Goal: Share content: Share content

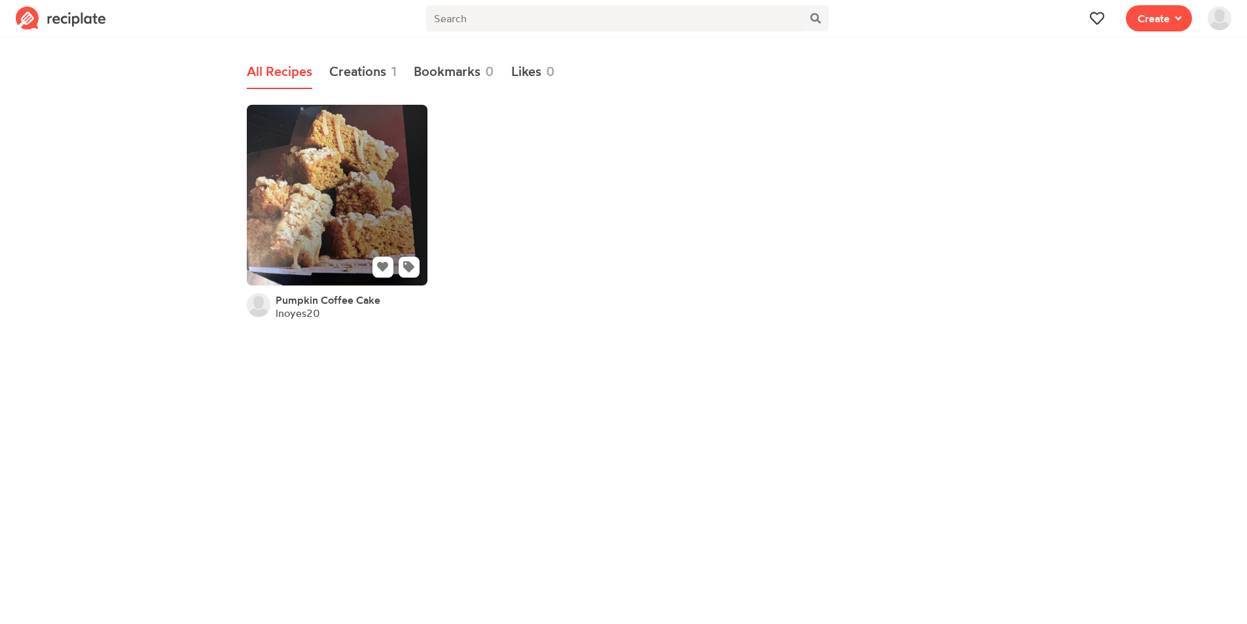
click at [420, 282] on link at bounding box center [337, 195] width 181 height 181
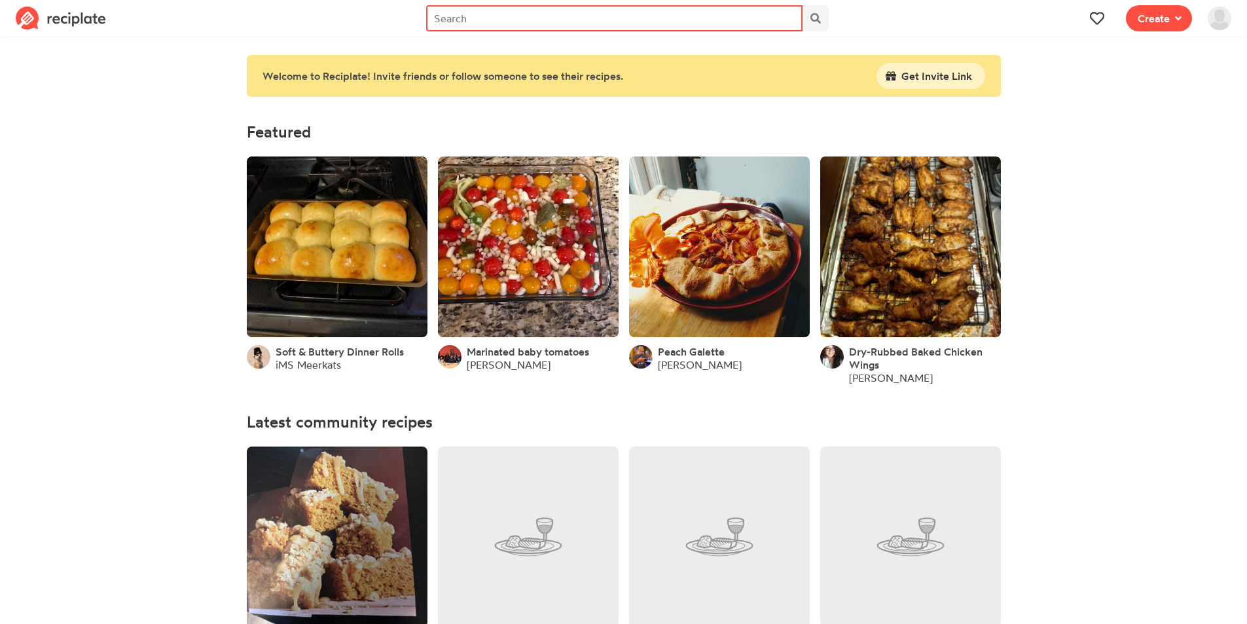
click at [458, 18] on input "text" at bounding box center [614, 18] width 376 height 26
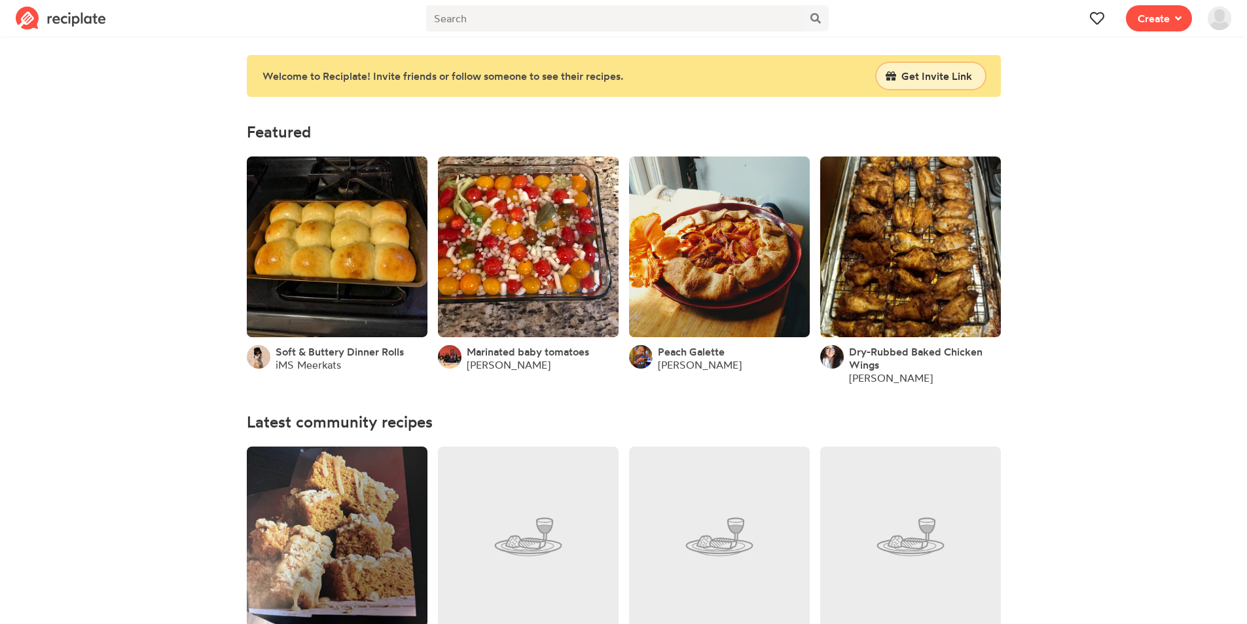
click at [902, 73] on span "Get Invite Link" at bounding box center [936, 76] width 71 height 16
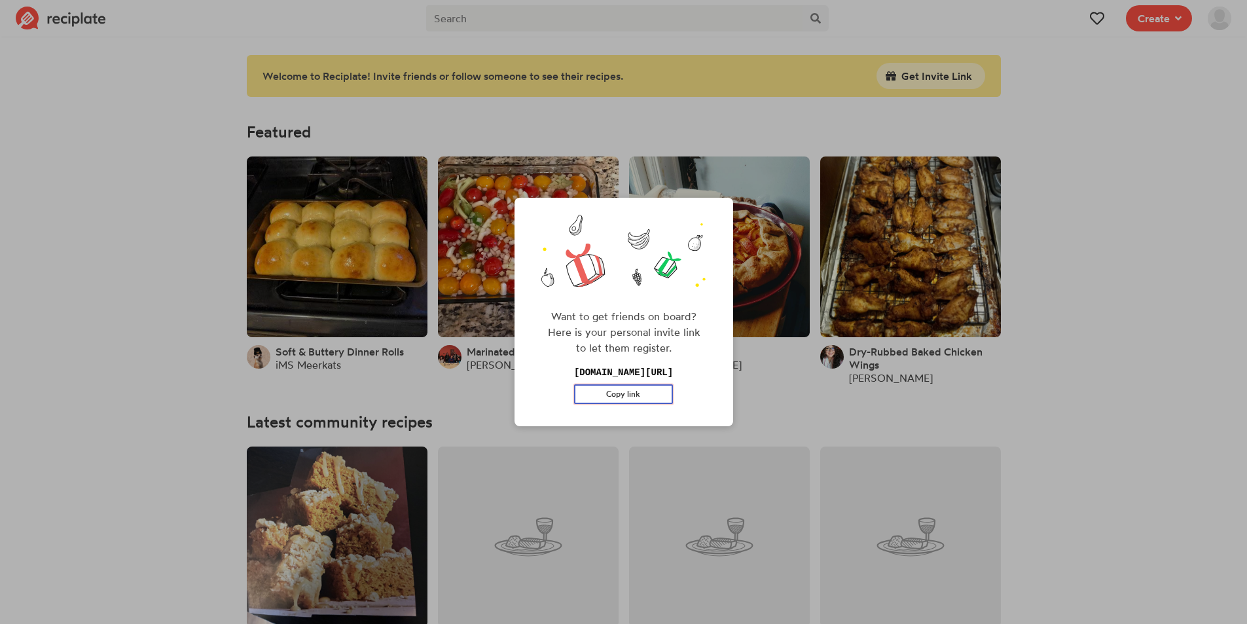
click at [626, 397] on button "Copy link" at bounding box center [623, 394] width 99 height 20
click at [630, 386] on button "Copied!" at bounding box center [623, 394] width 99 height 20
click at [1076, 241] on div "Want to get friends on board? Here is your personal invite link to let them reg…" at bounding box center [623, 312] width 1247 height 624
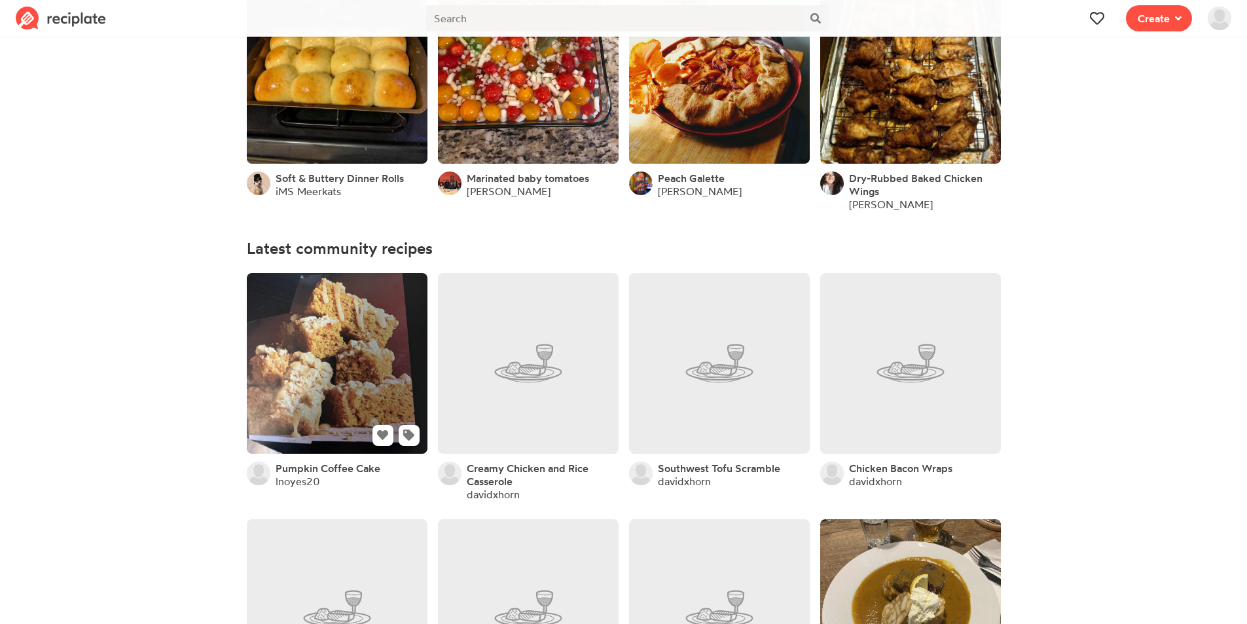
scroll to position [196, 0]
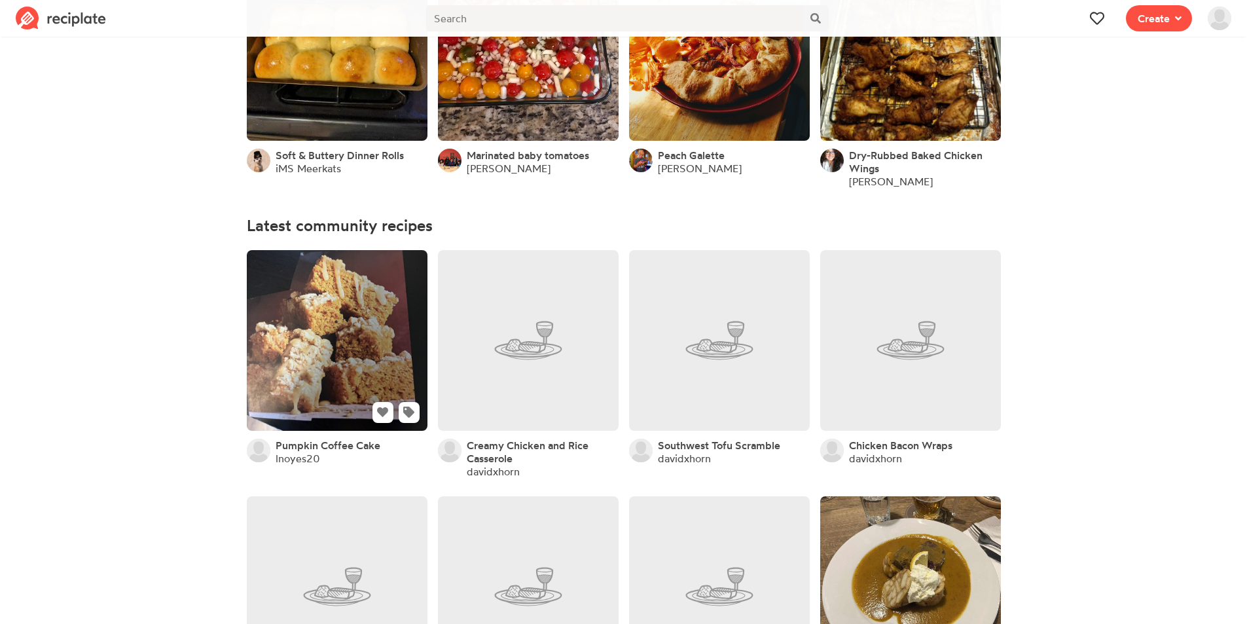
click at [334, 336] on link at bounding box center [337, 340] width 181 height 181
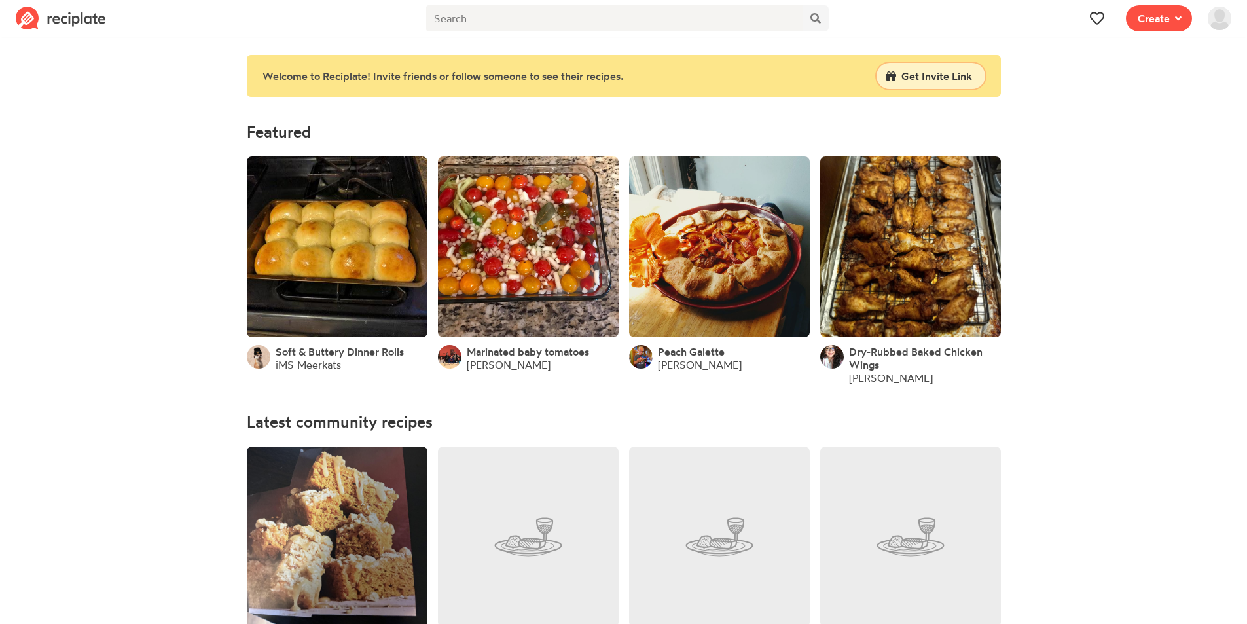
click at [937, 81] on span "Get Invite Link" at bounding box center [936, 76] width 71 height 16
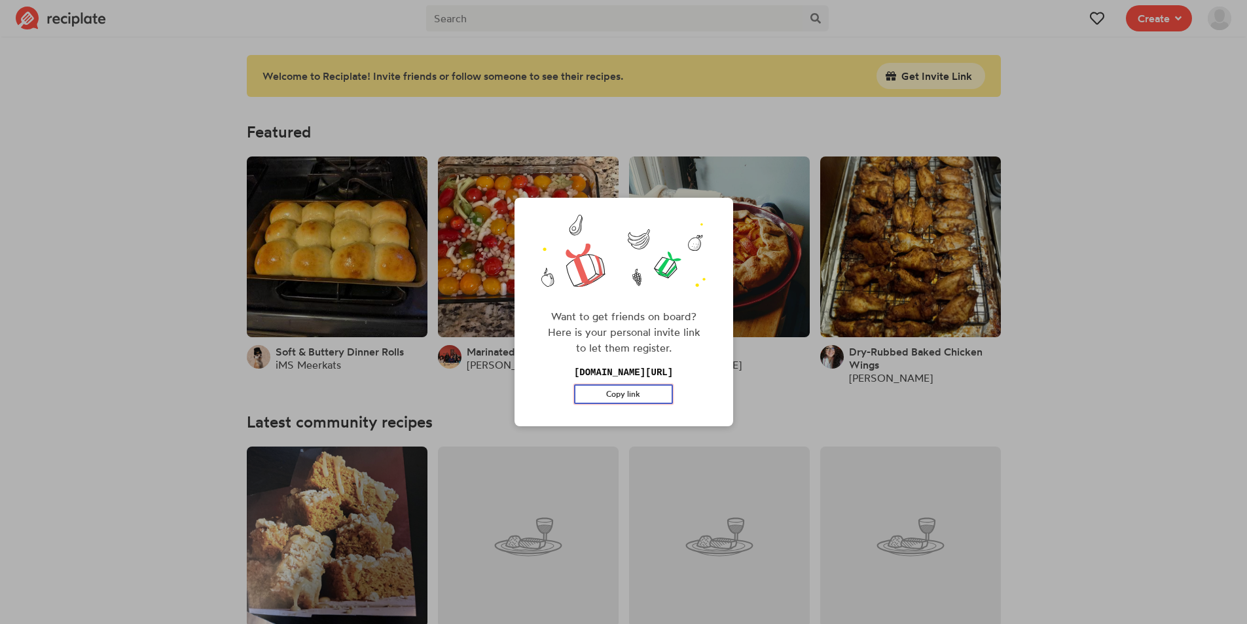
click at [602, 395] on button "Copy link" at bounding box center [623, 394] width 99 height 20
click at [1174, 403] on div "Want to get friends on board? Here is your personal invite link to let them reg…" at bounding box center [623, 312] width 1247 height 624
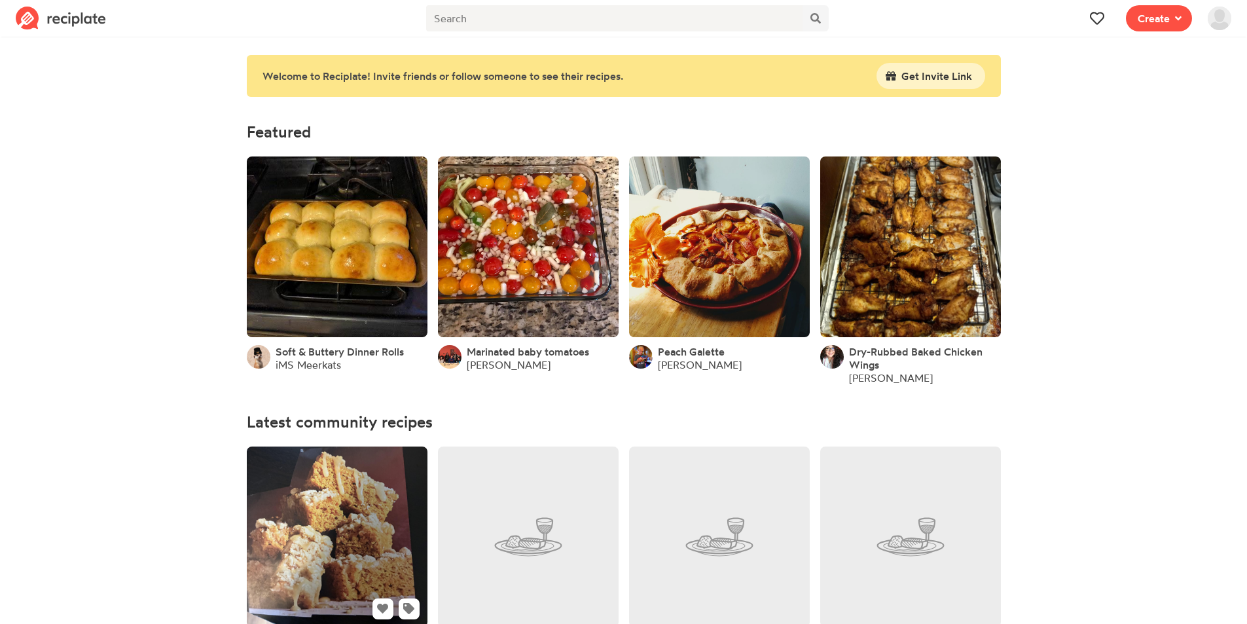
click at [342, 504] on link at bounding box center [337, 536] width 181 height 181
